Goal: Information Seeking & Learning: Learn about a topic

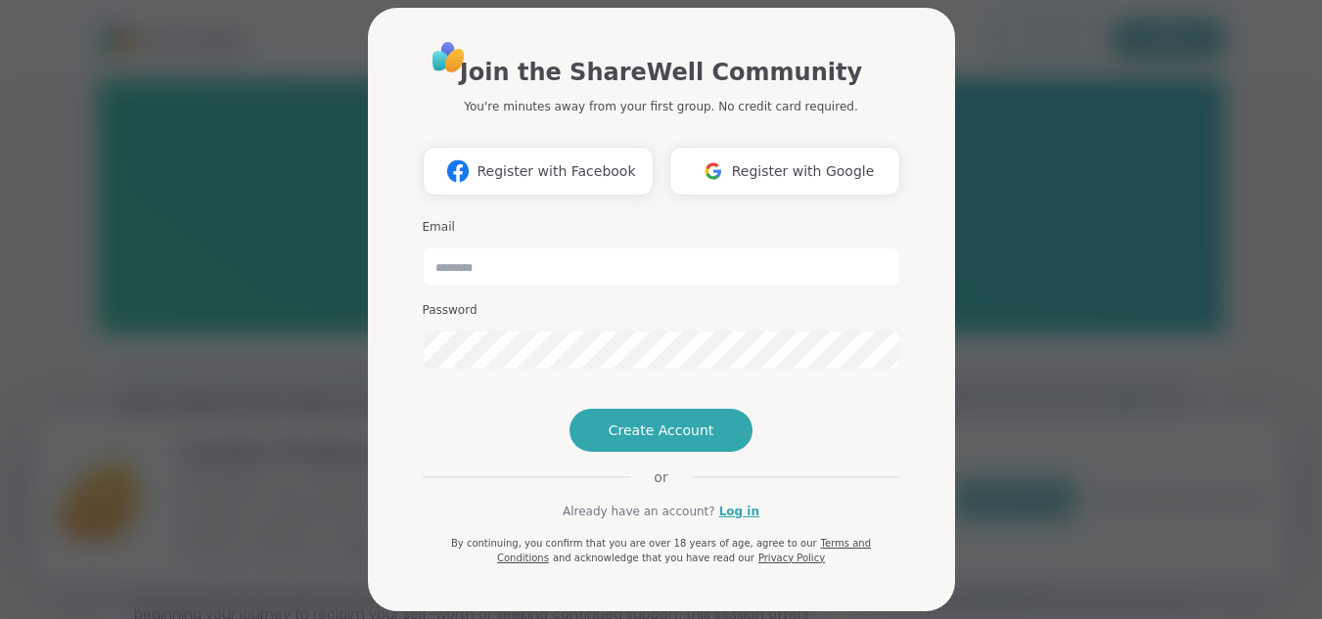
click at [1048, 302] on div "Join the ShareWell Community You're minutes away from your first group. No cred…" at bounding box center [661, 309] width 1299 height 619
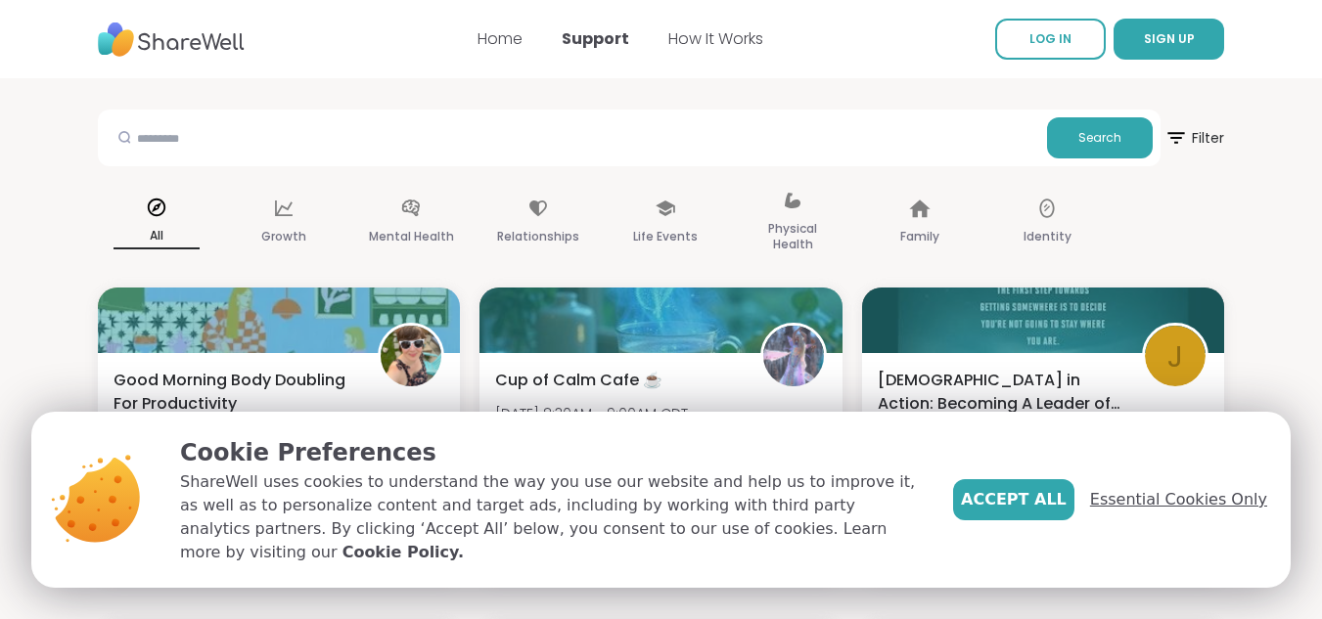
click at [1173, 512] on span "Essential Cookies Only" at bounding box center [1178, 499] width 177 height 23
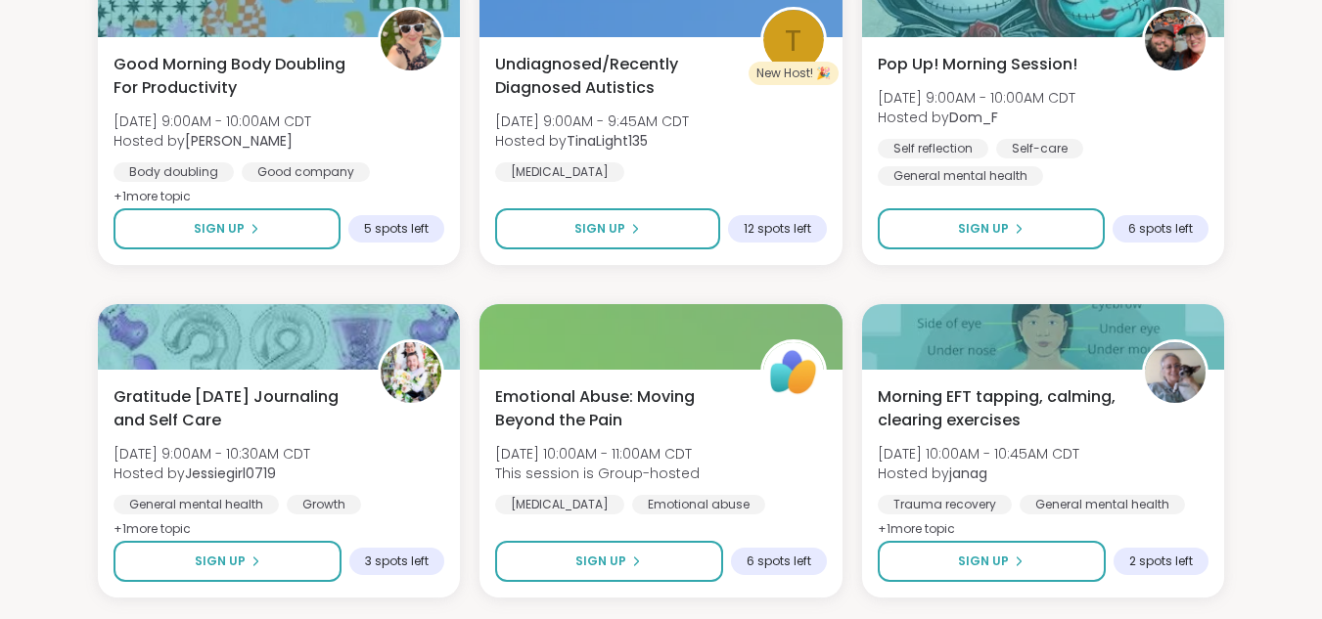
scroll to position [685, 0]
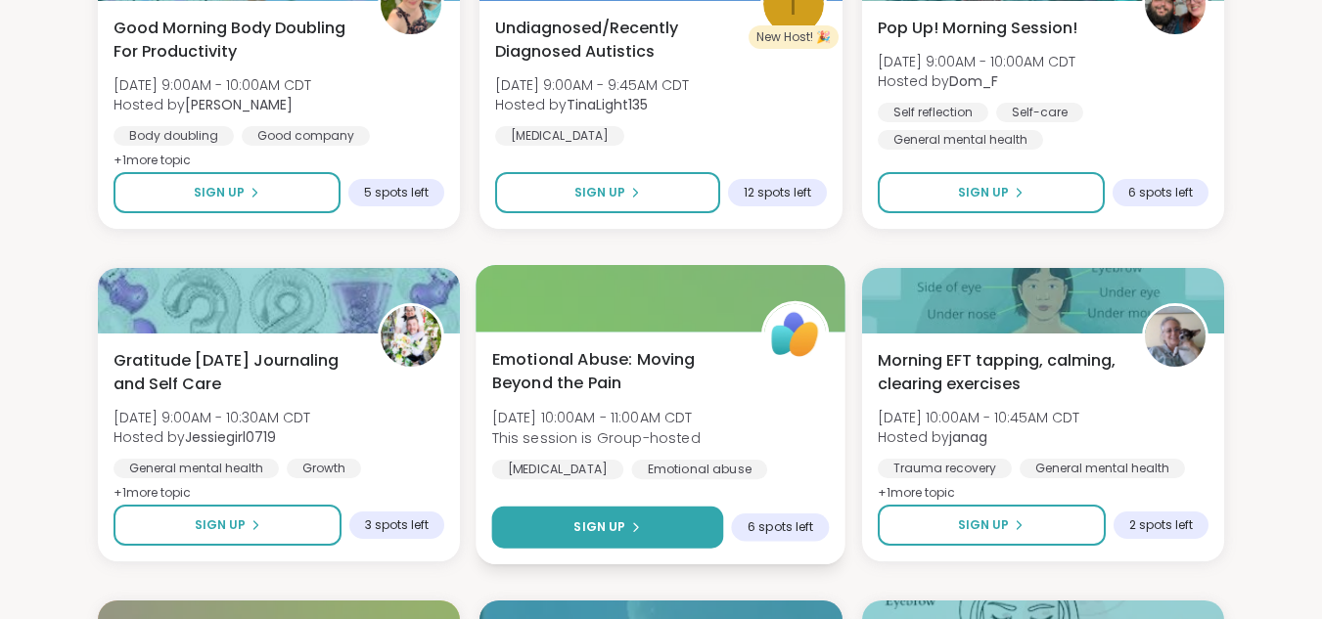
click at [639, 529] on icon at bounding box center [636, 528] width 12 height 12
